Goal: Task Accomplishment & Management: Manage account settings

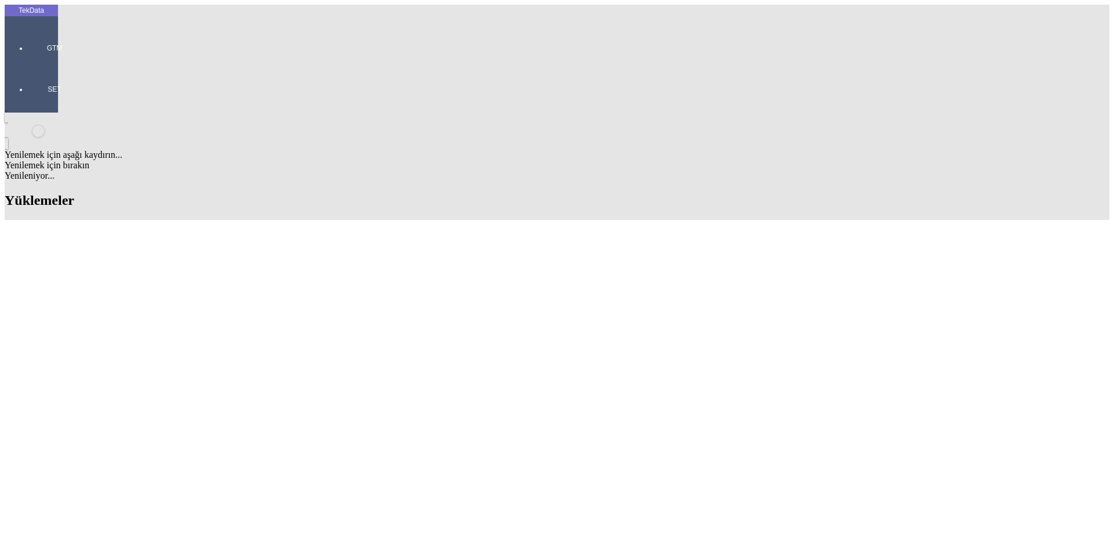
scroll to position [290, 0]
drag, startPoint x: 557, startPoint y: 212, endPoint x: 495, endPoint y: 209, distance: 62.1
copy td "BDF2025000000378"
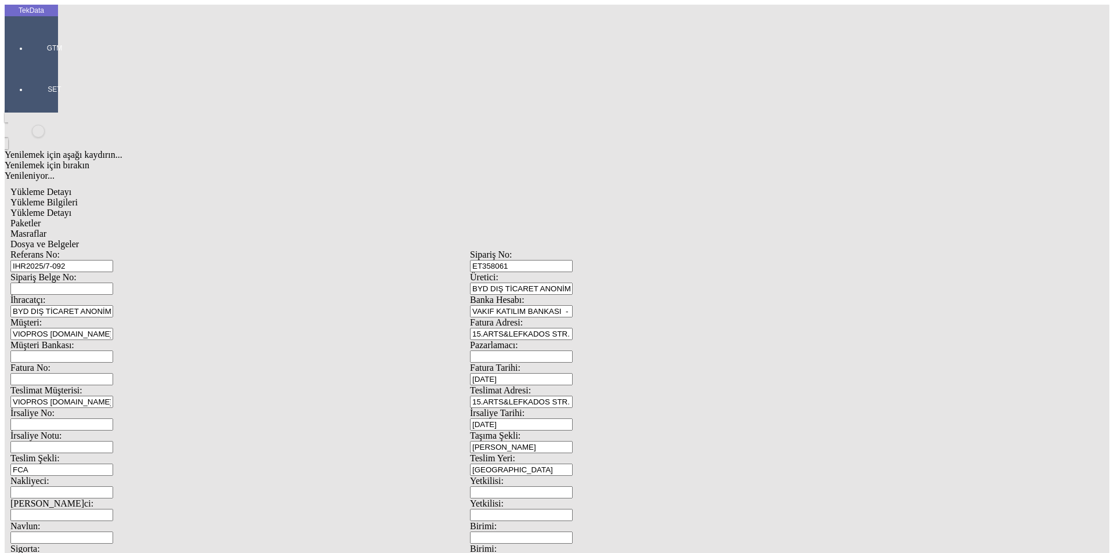
click at [113, 373] on input "Fatura No:" at bounding box center [61, 379] width 103 height 12
paste input "BDF2025000000378"
type input "BDF2025000000379"
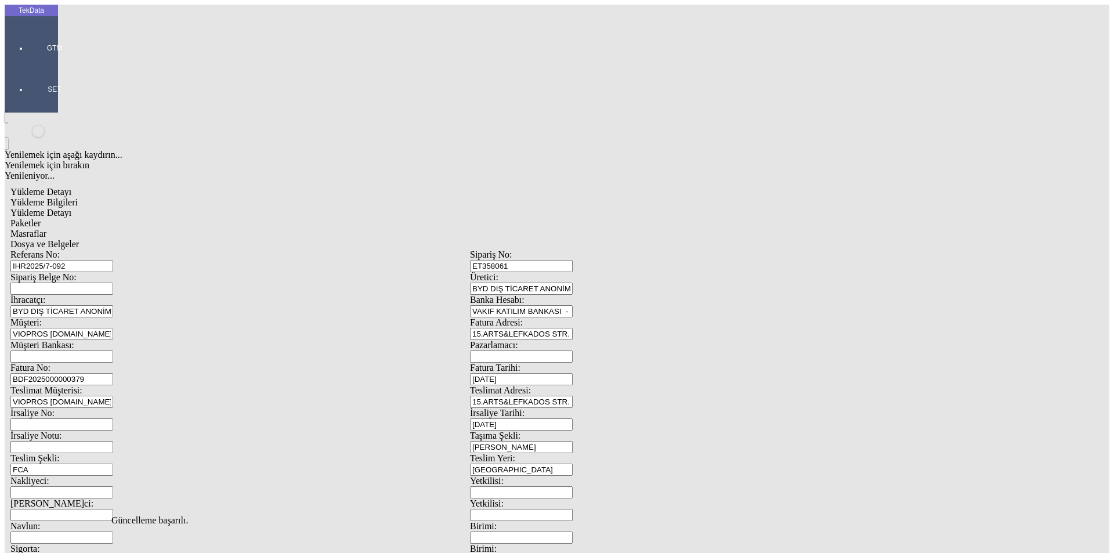
scroll to position [0, 0]
click at [71, 208] on span "Yükleme Detayı" at bounding box center [40, 213] width 61 height 10
click at [252, 218] on div "Paketler" at bounding box center [469, 223] width 919 height 10
click at [46, 229] on span "Masraflar" at bounding box center [28, 234] width 36 height 10
click at [79, 239] on span "Dosya ve Belgeler" at bounding box center [44, 244] width 68 height 10
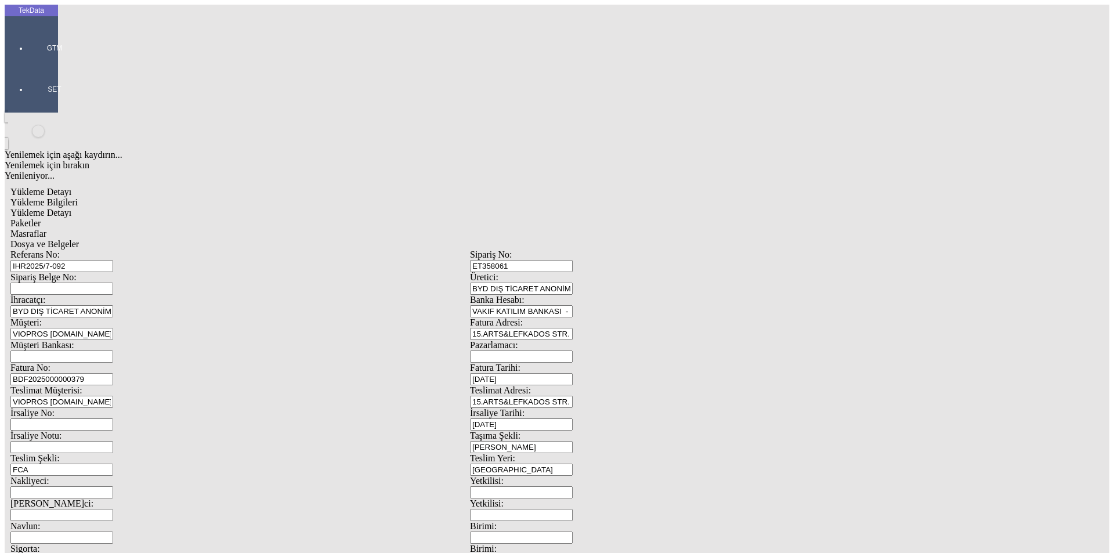
click at [79, 239] on span "Dosya ve Belgeler" at bounding box center [44, 244] width 68 height 10
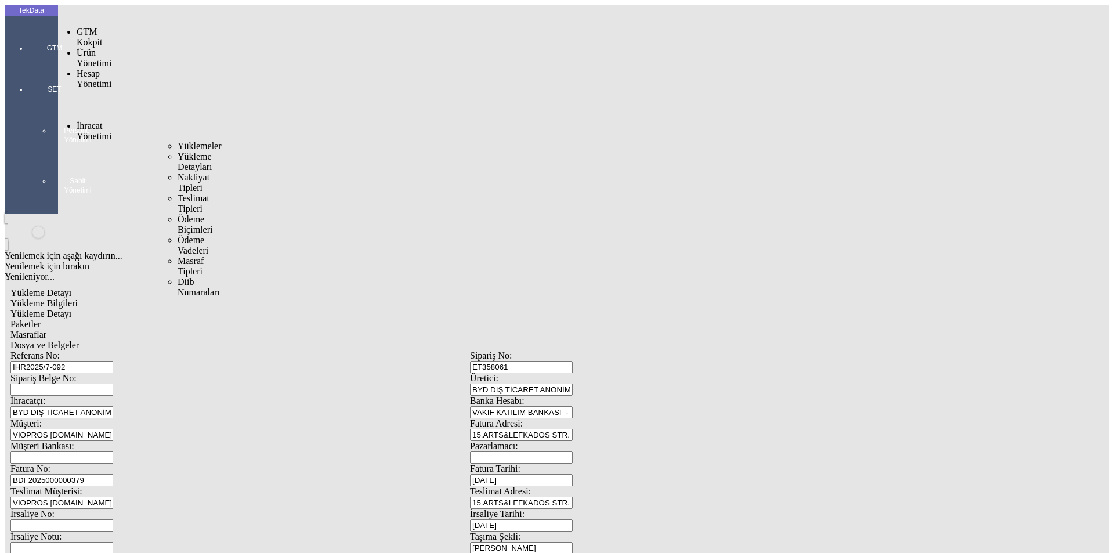
click at [178, 141] on span "Yüklemeler" at bounding box center [200, 146] width 44 height 10
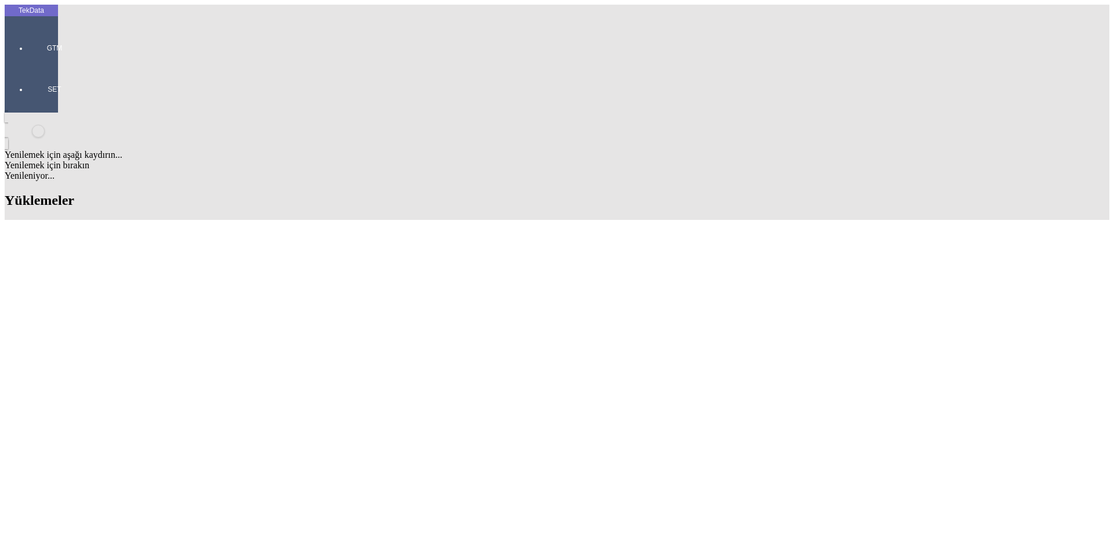
scroll to position [290, 0]
drag, startPoint x: 498, startPoint y: 305, endPoint x: 559, endPoint y: 307, distance: 61.6
copy td "BDF2025000000379"
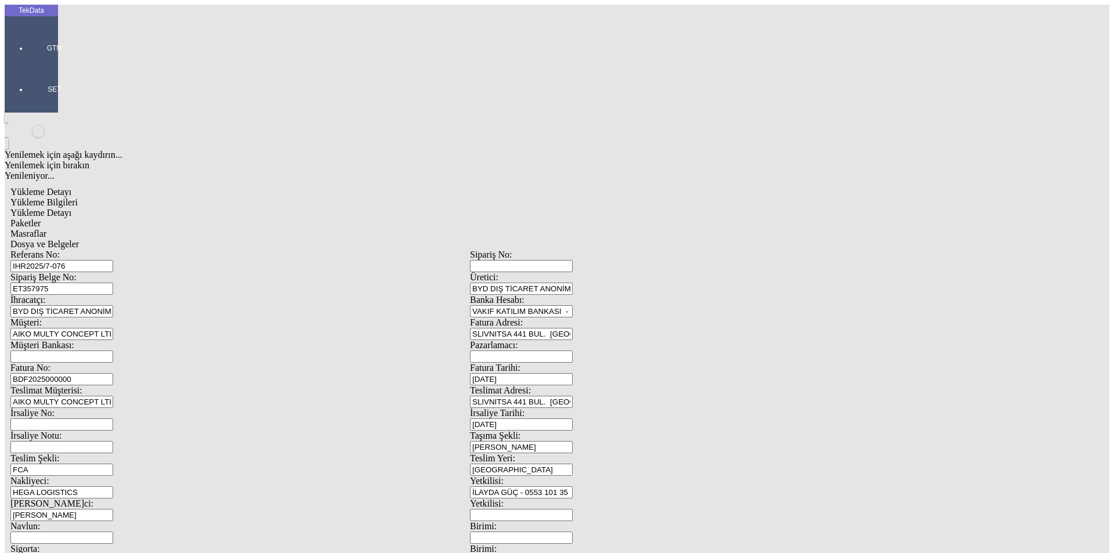
drag, startPoint x: 186, startPoint y: 190, endPoint x: 114, endPoint y: 189, distance: 72.0
click at [114, 363] on div "Fatura No: BDF2025000000" at bounding box center [240, 374] width 460 height 23
paste input "379"
type input "BDF2025000000380"
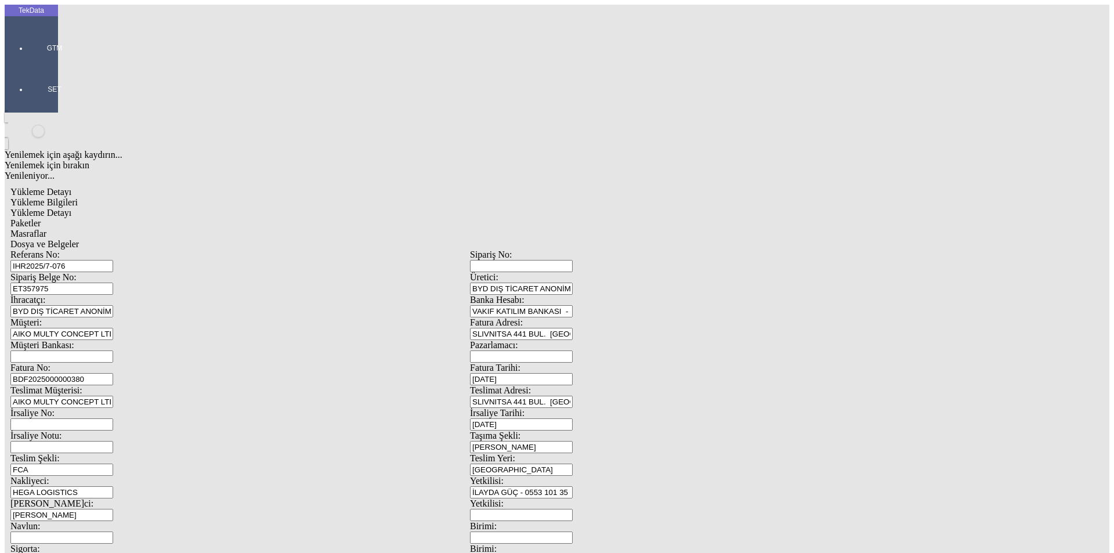
click at [79, 239] on span "Dosya ve Belgeler" at bounding box center [44, 244] width 68 height 10
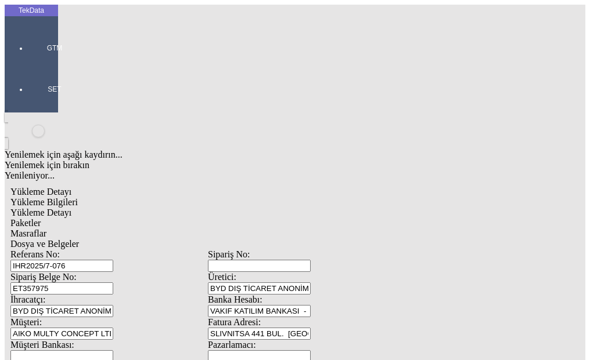
click at [79, 239] on span "Dosya ve Belgeler" at bounding box center [44, 244] width 68 height 10
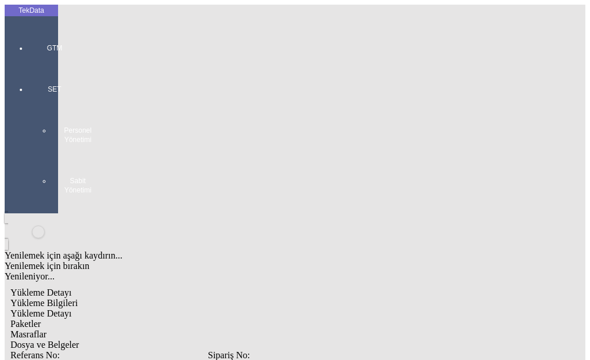
drag, startPoint x: 222, startPoint y: 299, endPoint x: 197, endPoint y: 286, distance: 28.3
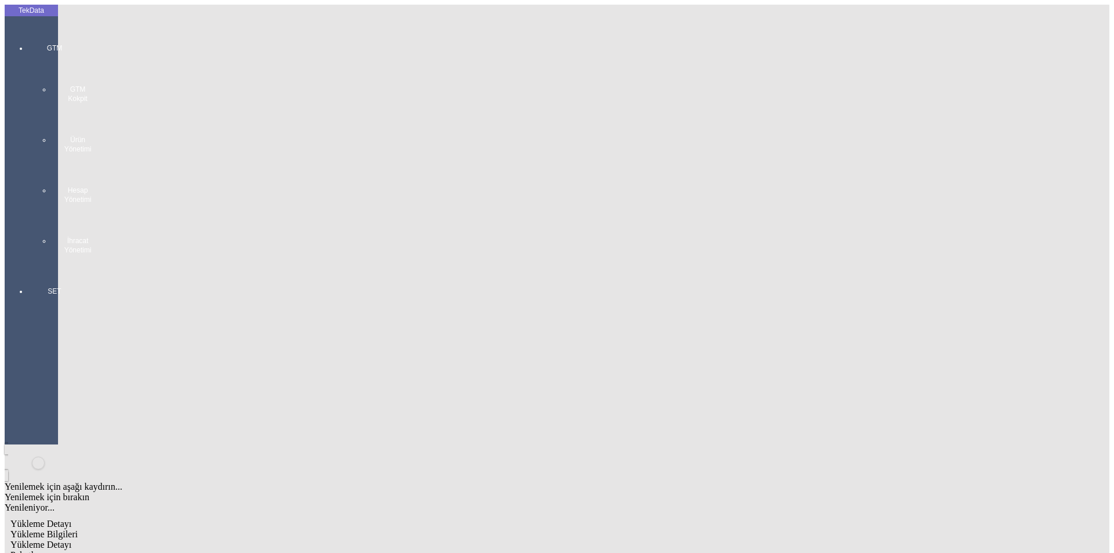
click at [78, 529] on span "Yükleme Bilgileri" at bounding box center [43, 534] width 67 height 10
type input "[DATE]"
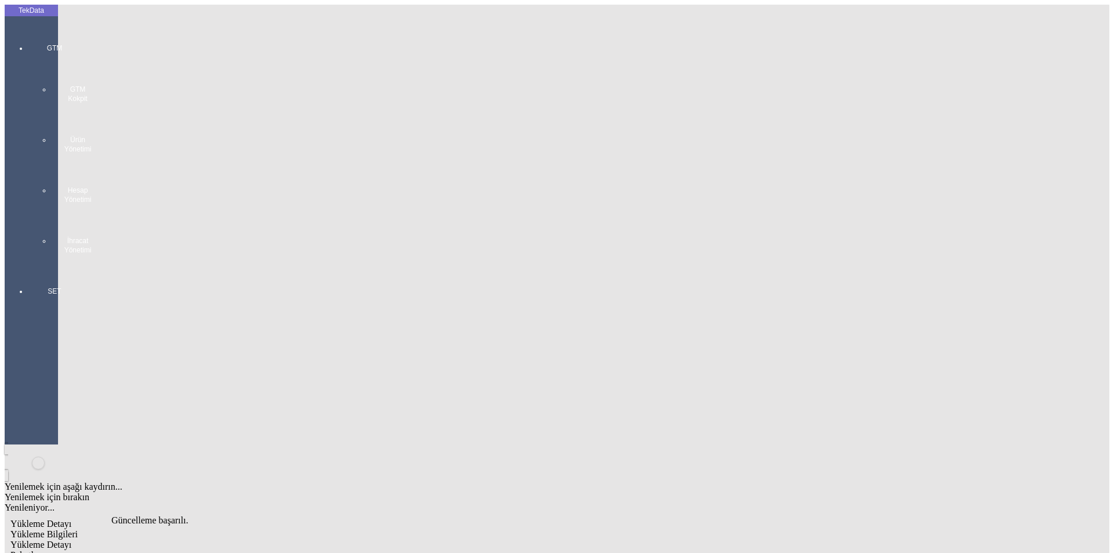
scroll to position [0, 0]
